Goal: Task Accomplishment & Management: Use online tool/utility

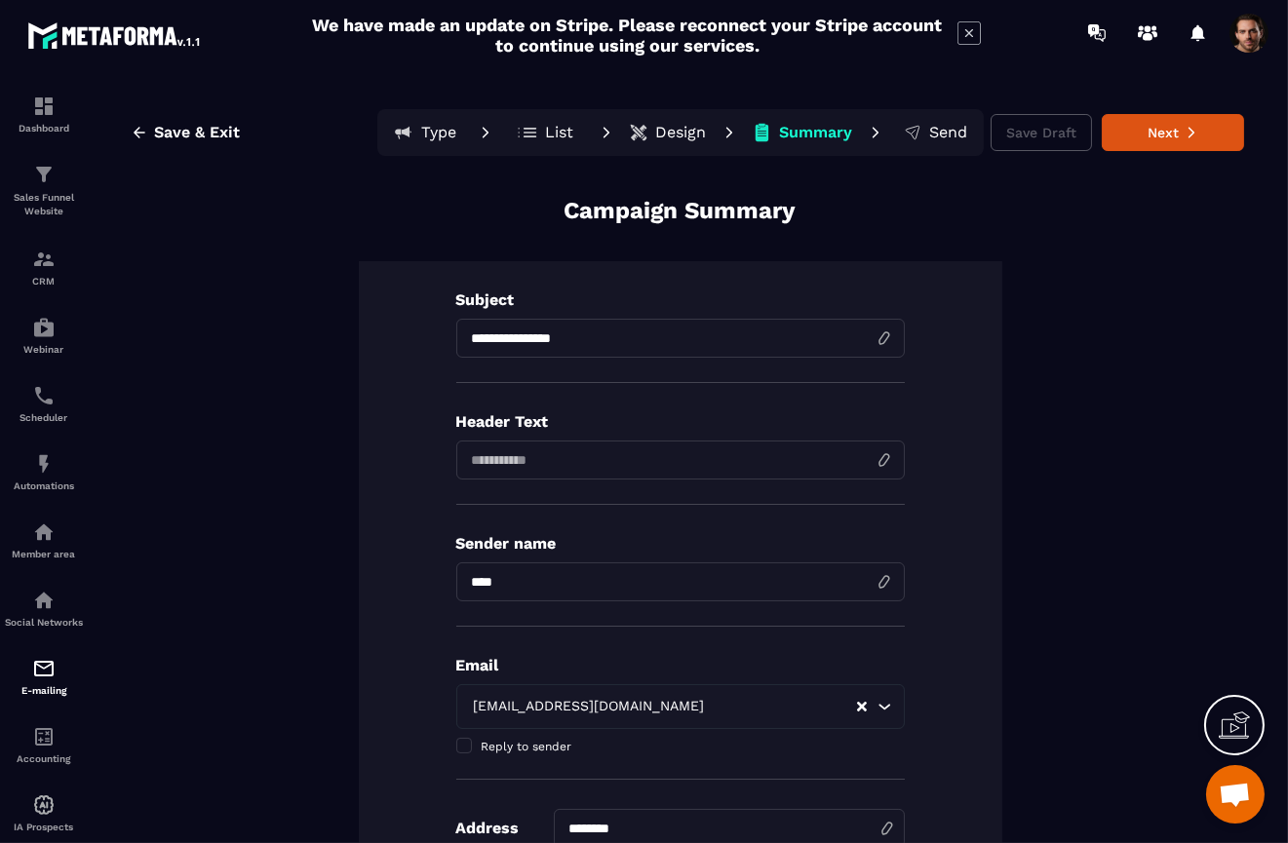
scroll to position [20, 0]
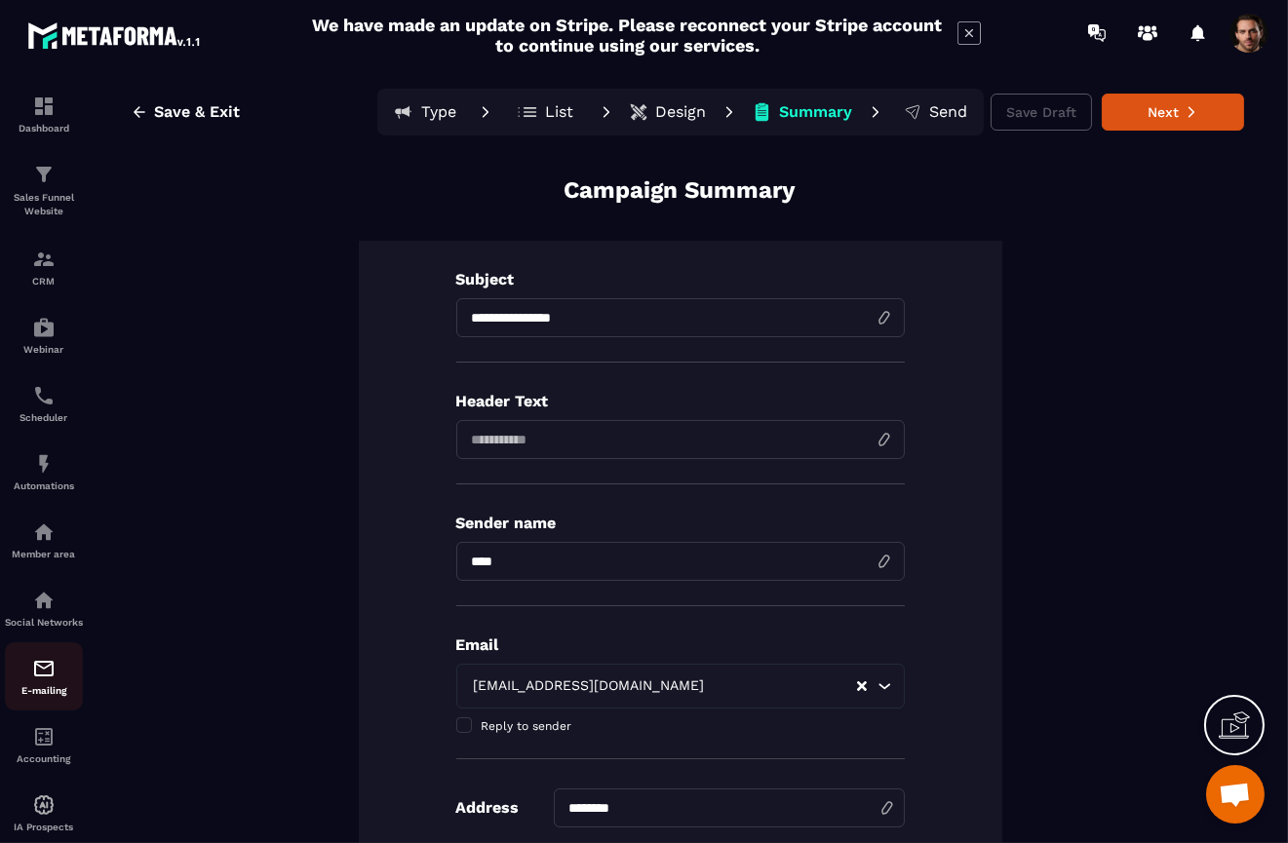
click at [46, 696] on div "E-mailing" at bounding box center [44, 676] width 78 height 39
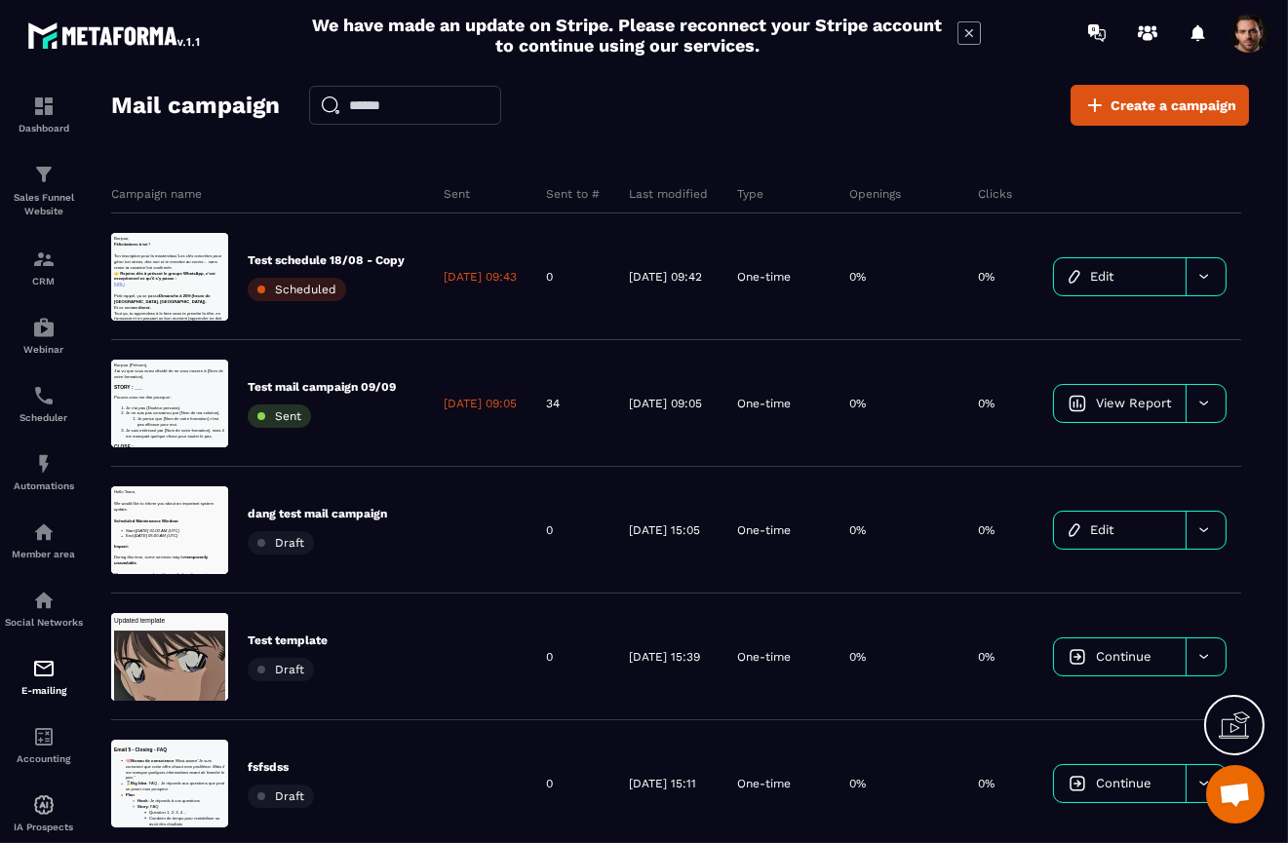
click at [762, 112] on div "Mail campaign Create a campaign" at bounding box center [680, 105] width 1138 height 41
